Goal: Task Accomplishment & Management: Manage account settings

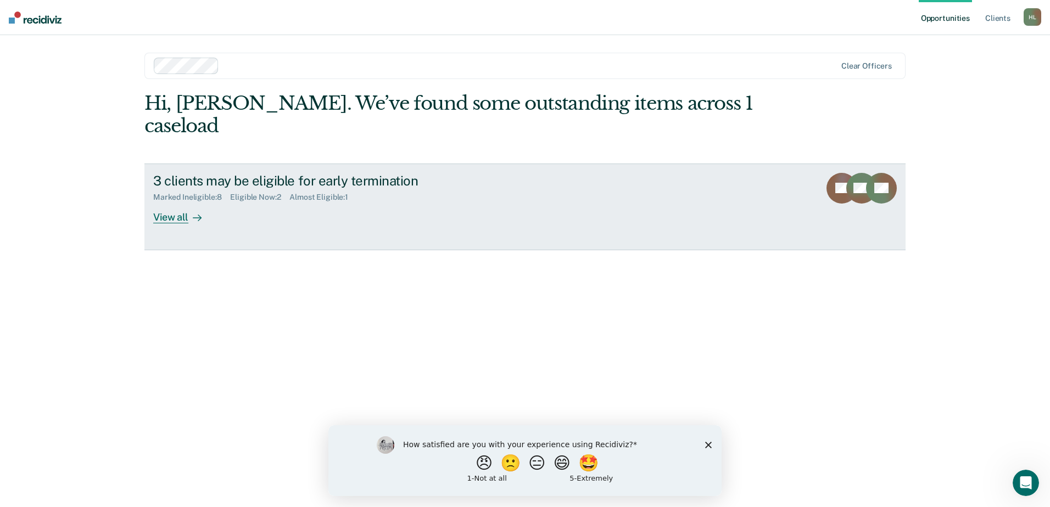
click at [161, 202] on div "View all" at bounding box center [184, 212] width 62 height 21
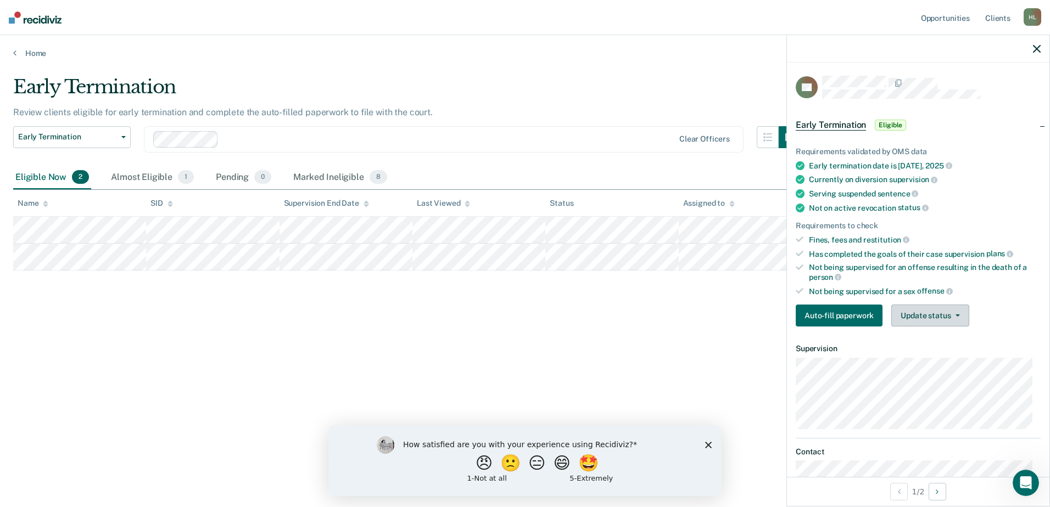
click at [933, 316] on button "Update status" at bounding box center [929, 316] width 77 height 22
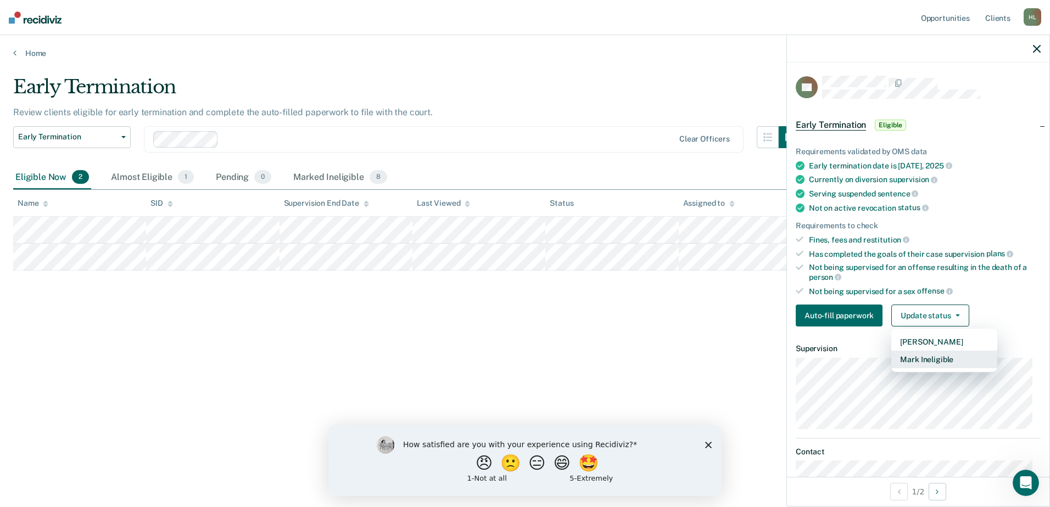
click at [939, 357] on button "Mark Ineligible" at bounding box center [944, 360] width 106 height 18
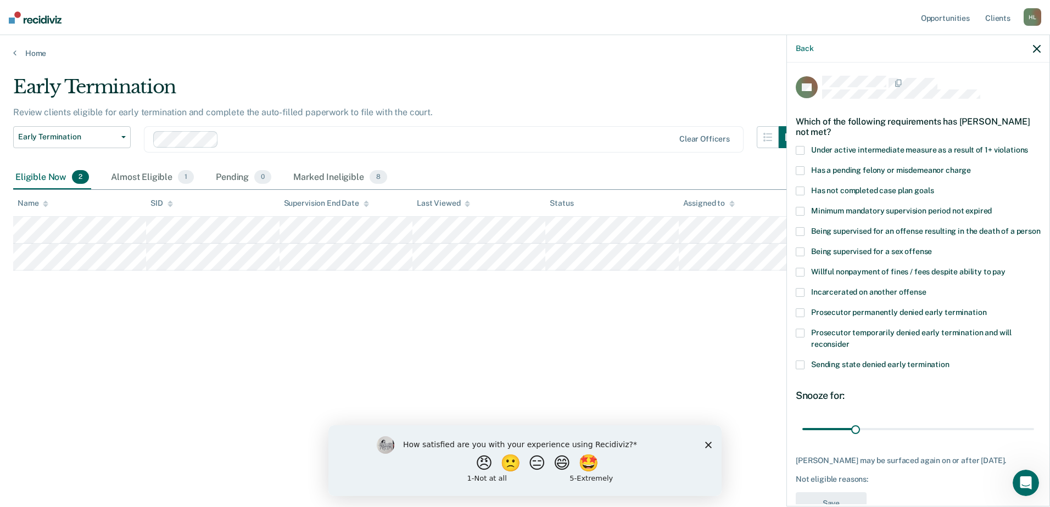
click at [798, 167] on span at bounding box center [800, 170] width 9 height 9
click at [971, 166] on input "Has a pending felony or misdemeanor charge" at bounding box center [971, 166] width 0 height 0
click at [800, 189] on span at bounding box center [800, 191] width 9 height 9
click at [934, 187] on input "Has not completed case plan goals" at bounding box center [934, 187] width 0 height 0
click at [799, 149] on span at bounding box center [800, 150] width 9 height 9
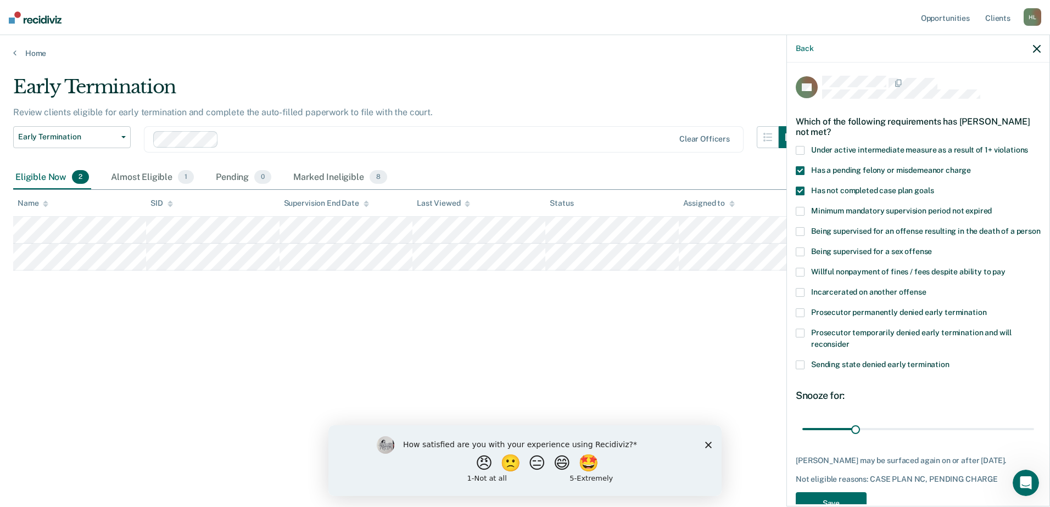
click at [1028, 146] on input "Under active intermediate measure as a result of 1+ violations" at bounding box center [1028, 146] width 0 height 0
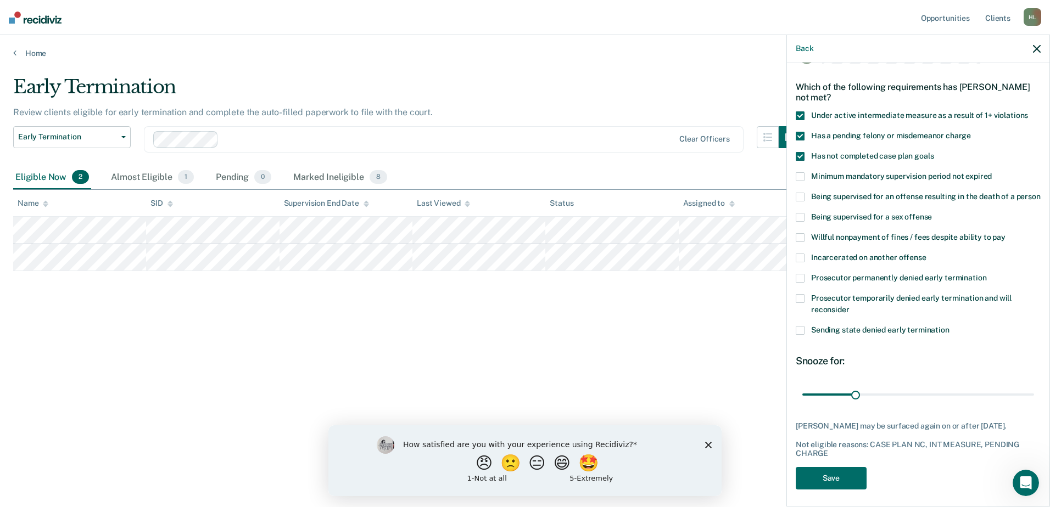
scroll to position [50, 0]
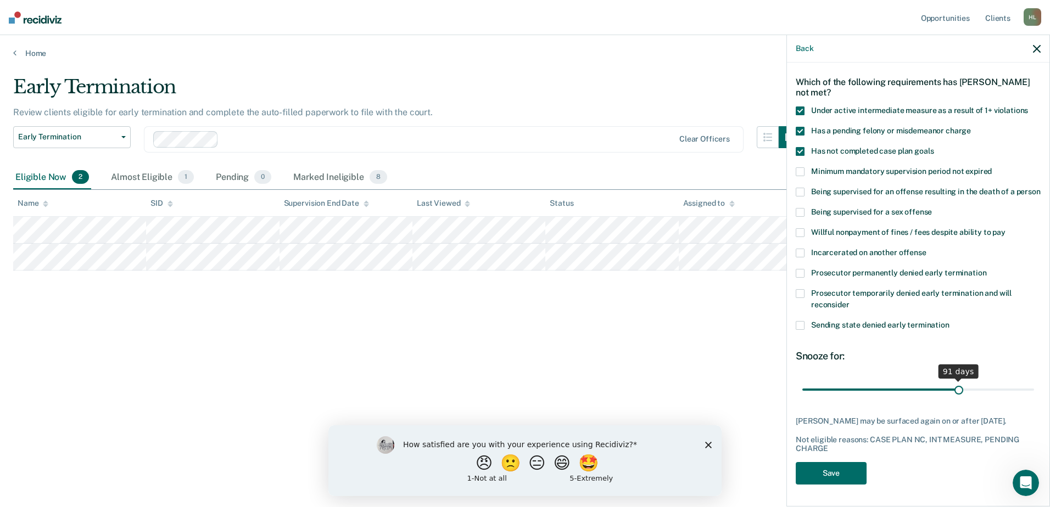
drag, startPoint x: 853, startPoint y: 388, endPoint x: 953, endPoint y: 392, distance: 99.5
type input "91"
click at [953, 392] on input "range" at bounding box center [918, 389] width 232 height 19
click at [838, 478] on button "Save" at bounding box center [831, 473] width 71 height 23
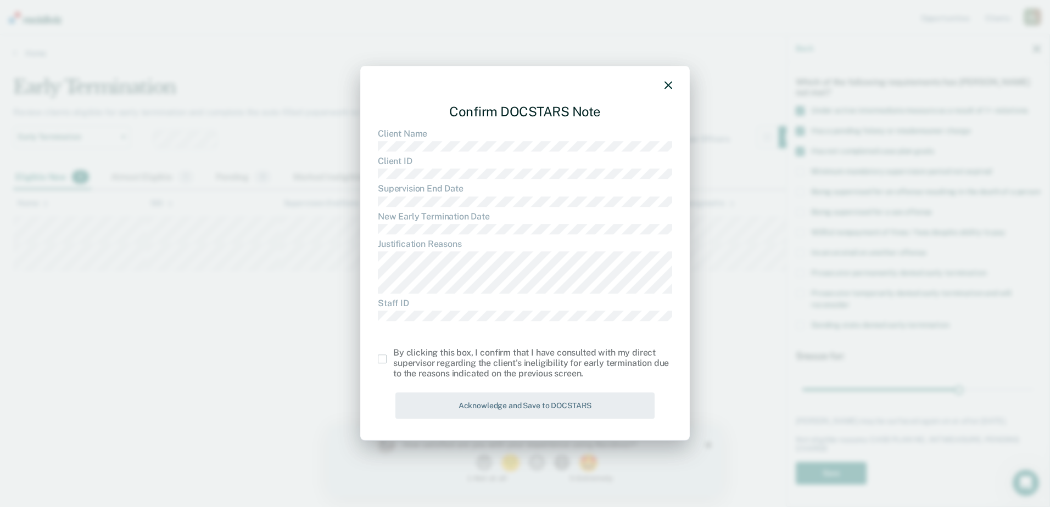
click at [382, 359] on span at bounding box center [382, 359] width 9 height 9
click at [393, 355] on input "checkbox" at bounding box center [393, 355] width 0 height 0
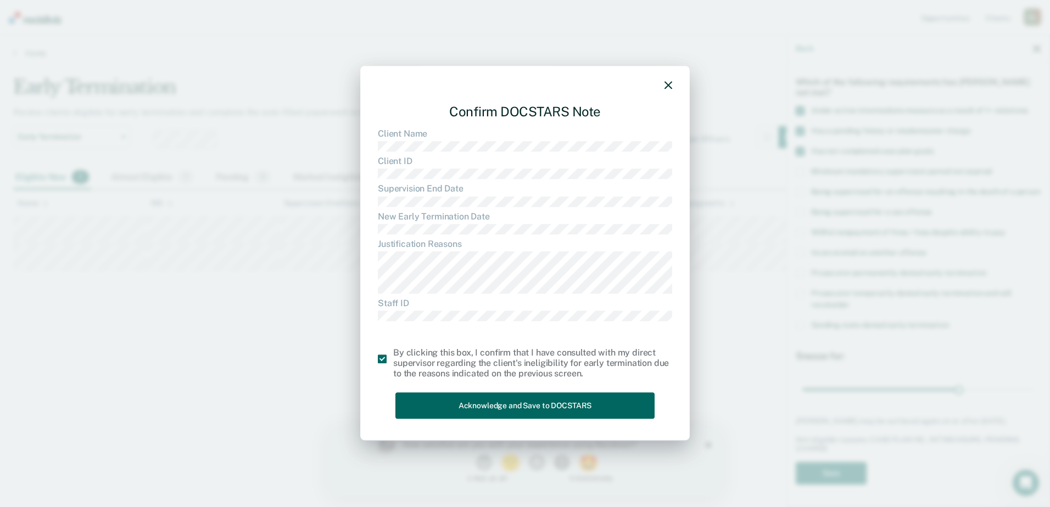
click at [459, 402] on button "Acknowledge and Save to DOCSTARS" at bounding box center [524, 406] width 259 height 27
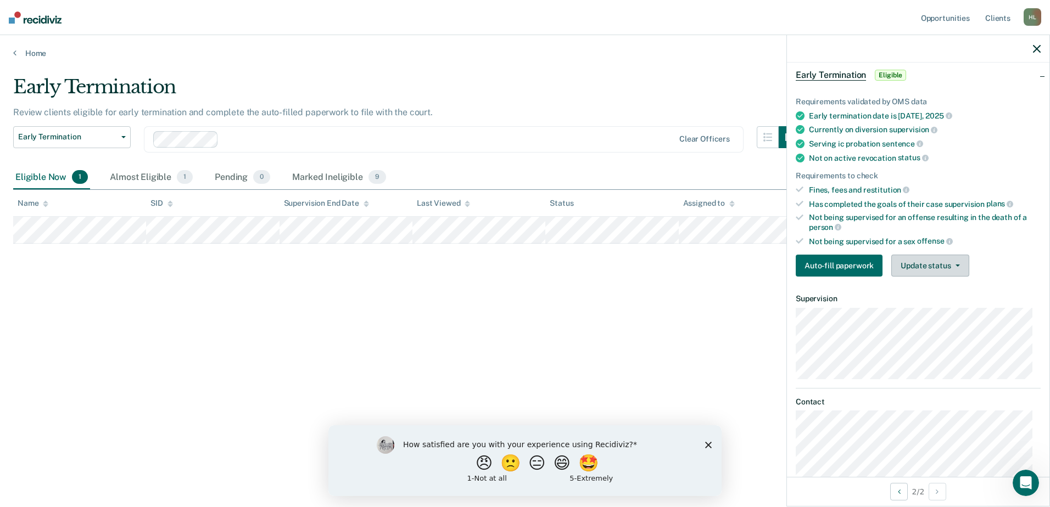
click at [952, 261] on button "Update status" at bounding box center [929, 266] width 77 height 22
click at [956, 303] on button "Mark Ineligible" at bounding box center [944, 310] width 106 height 18
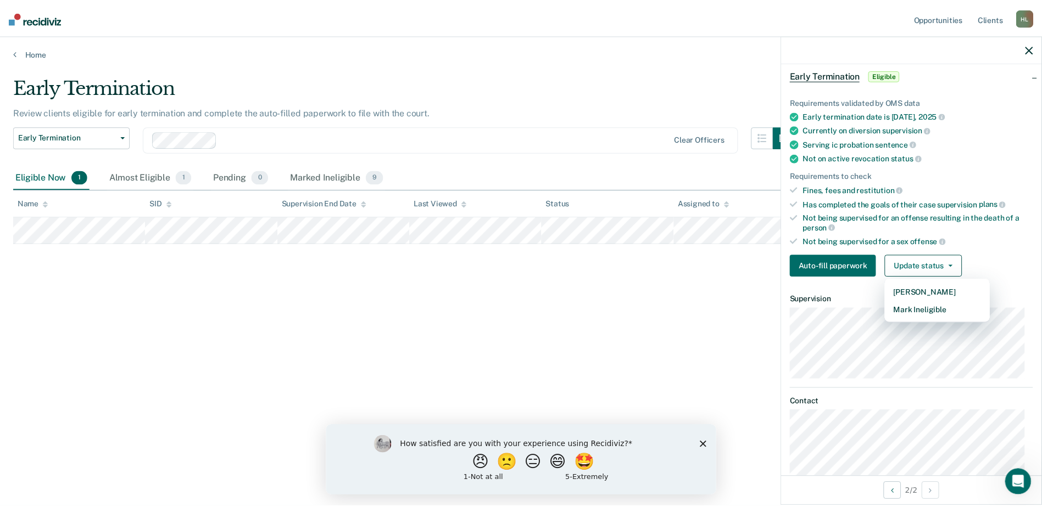
scroll to position [41, 0]
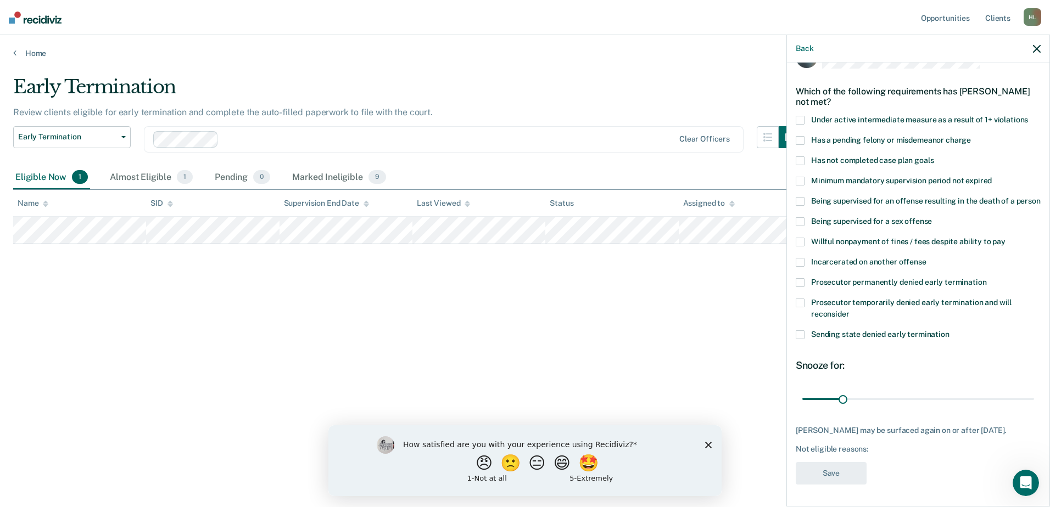
click at [800, 333] on span at bounding box center [800, 335] width 9 height 9
click at [950, 331] on input "Sending state denied early termination" at bounding box center [950, 331] width 0 height 0
click at [798, 177] on span at bounding box center [800, 181] width 9 height 9
click at [992, 177] on input "Minimum mandatory supervision period not expired" at bounding box center [992, 177] width 0 height 0
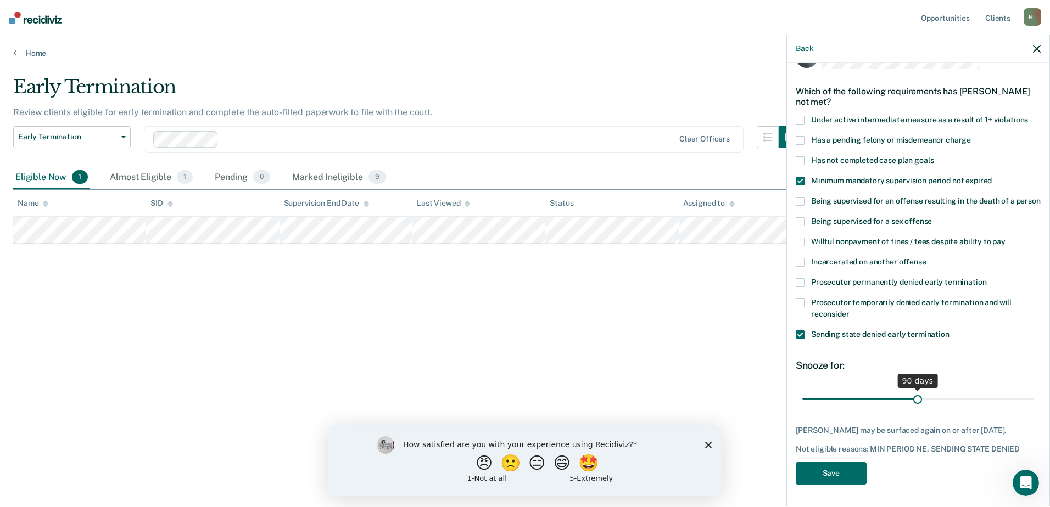
drag, startPoint x: 840, startPoint y: 401, endPoint x: 914, endPoint y: 400, distance: 74.1
type input "90"
click at [914, 400] on input "range" at bounding box center [918, 398] width 232 height 19
click at [831, 471] on button "Save" at bounding box center [831, 473] width 71 height 23
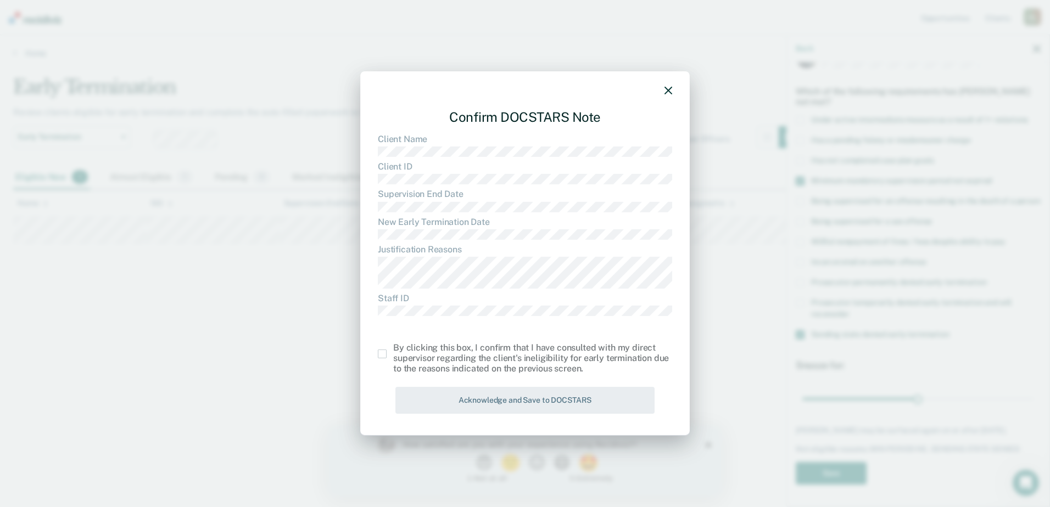
click at [380, 354] on span at bounding box center [382, 354] width 9 height 9
click at [393, 350] on input "checkbox" at bounding box center [393, 350] width 0 height 0
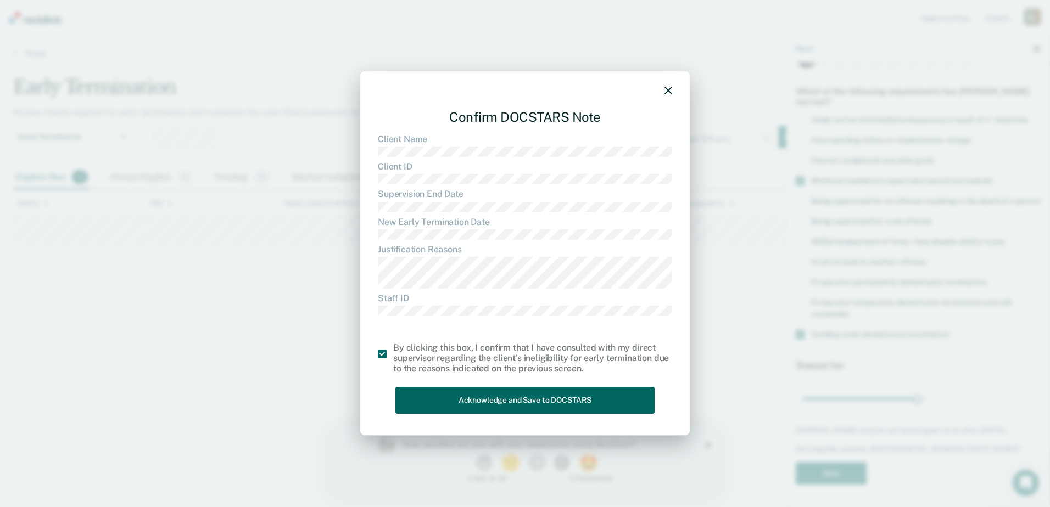
click at [451, 401] on button "Acknowledge and Save to DOCSTARS" at bounding box center [524, 400] width 259 height 27
